Goal: Connect with others: Connect with others

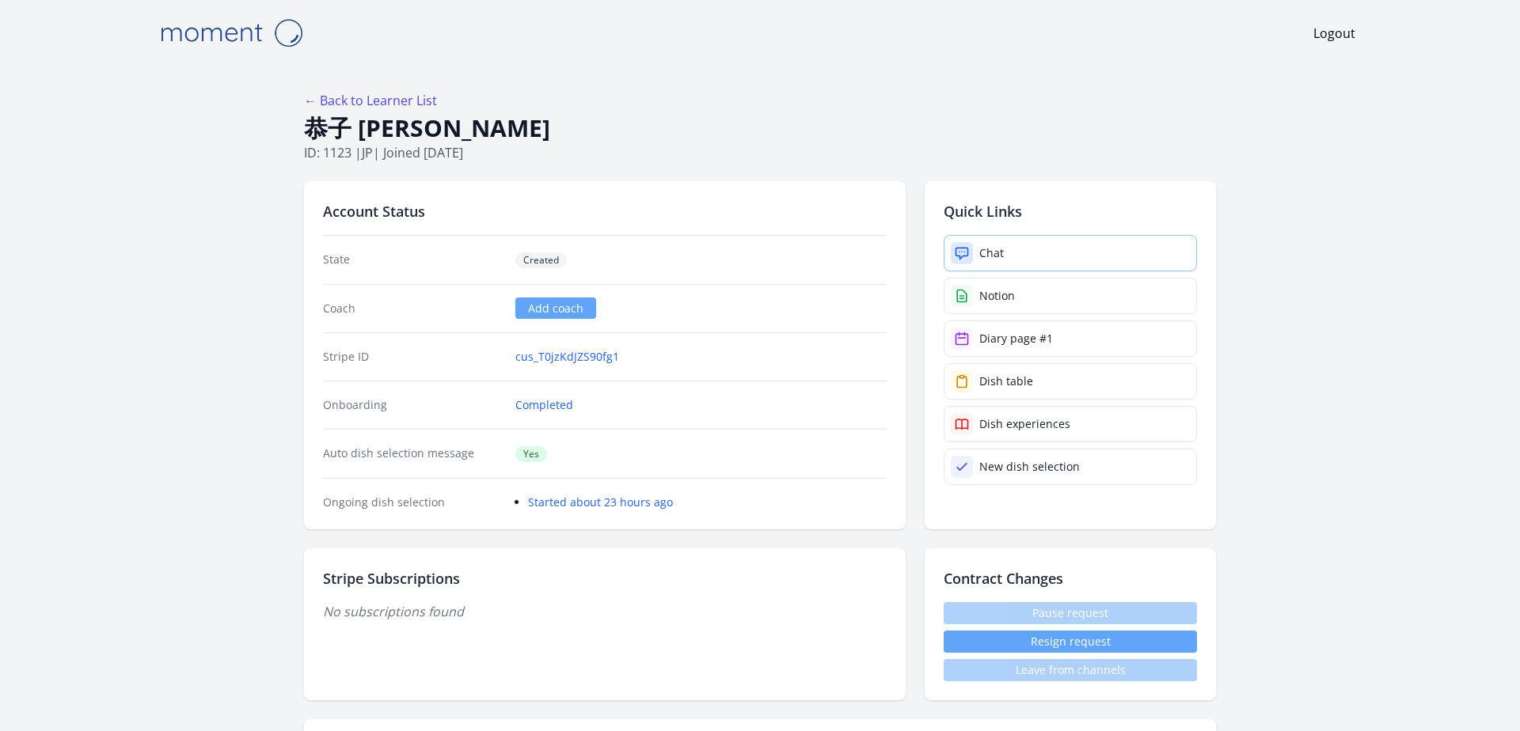
click at [1041, 249] on link "Chat" at bounding box center [1070, 253] width 253 height 36
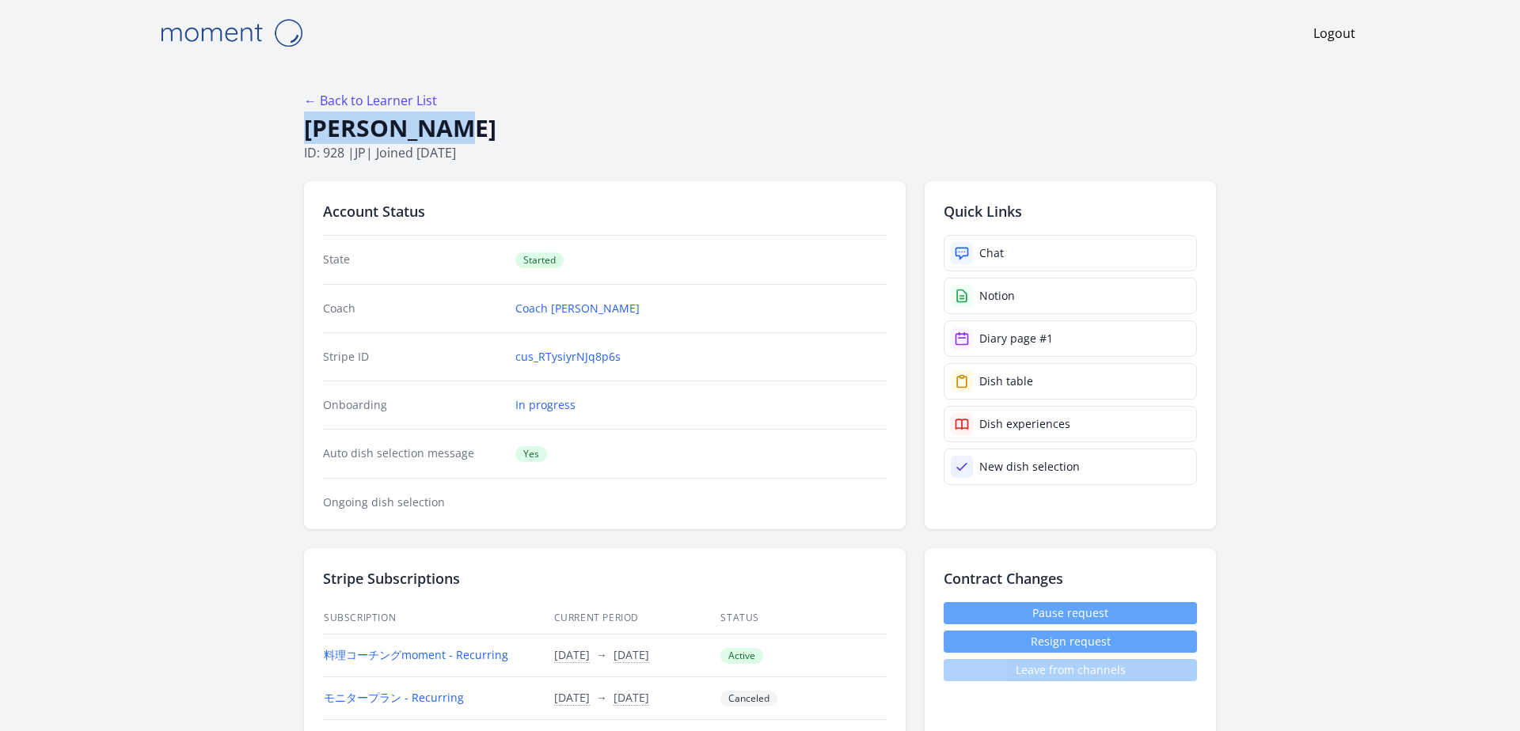
drag, startPoint x: 306, startPoint y: 122, endPoint x: 570, endPoint y: 122, distance: 264.4
click at [570, 122] on h1 "Noriko Ueda" at bounding box center [760, 128] width 912 height 30
copy h1 "Noriko Ueda"
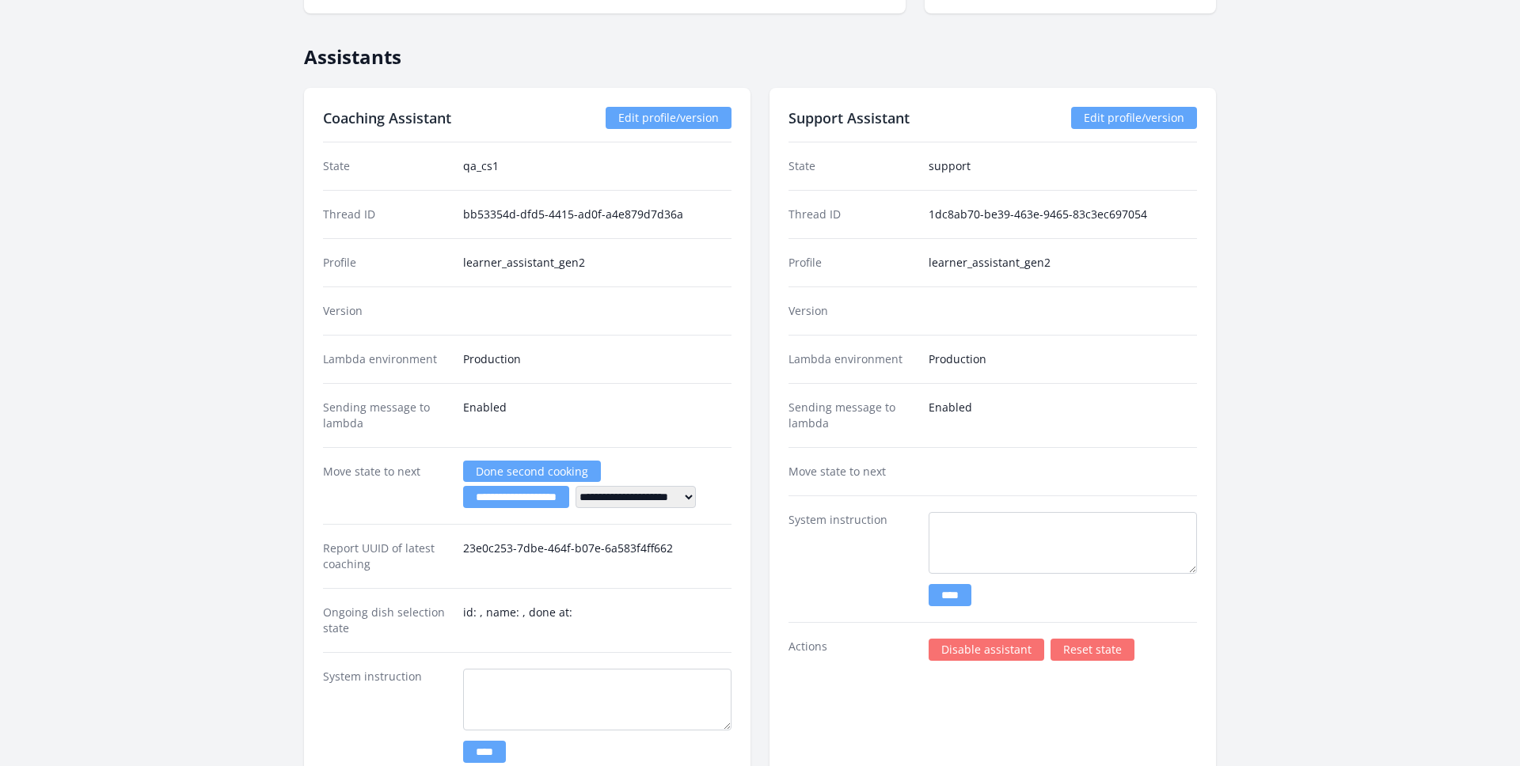
scroll to position [2797, 0]
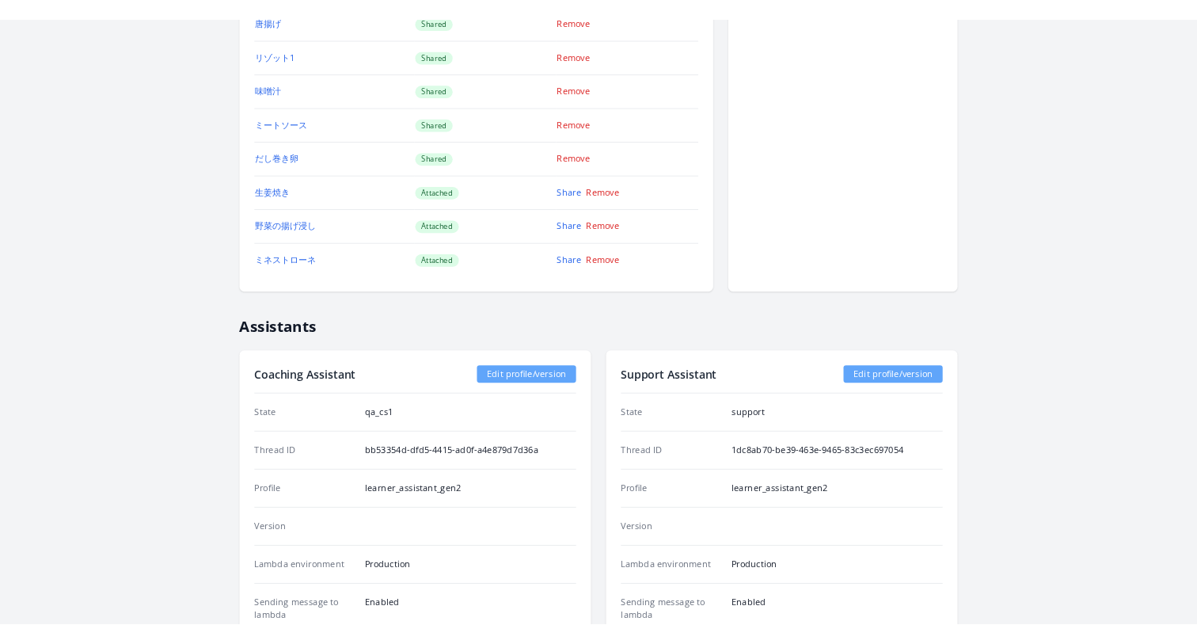
scroll to position [2508, 0]
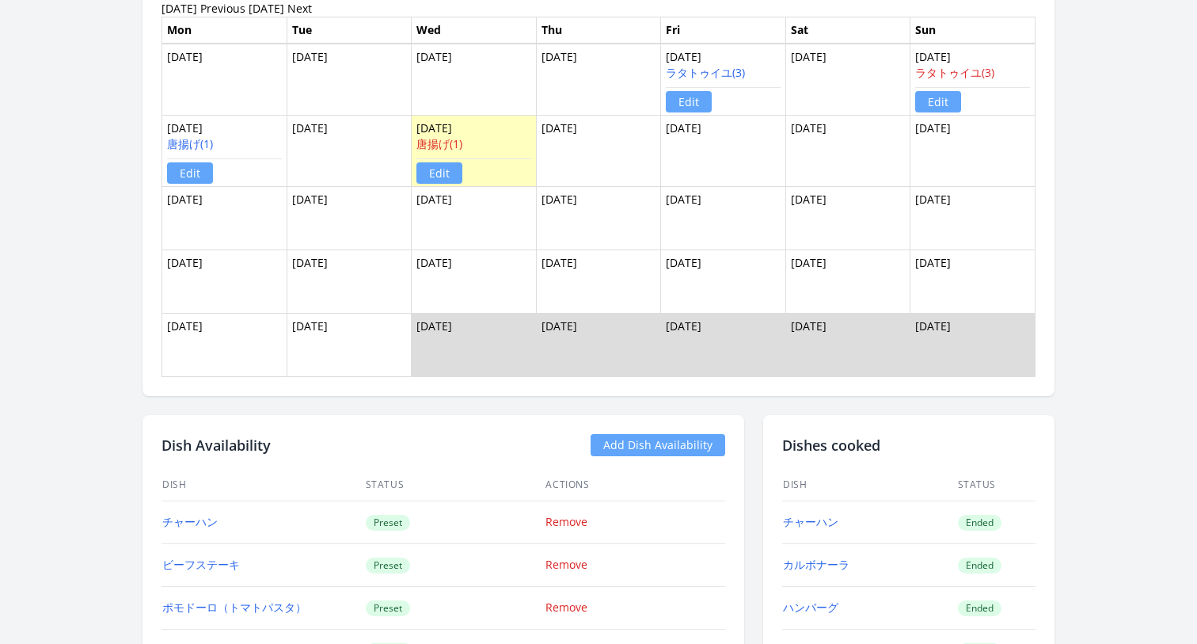
scroll to position [1052, 0]
